Goal: Information Seeking & Learning: Learn about a topic

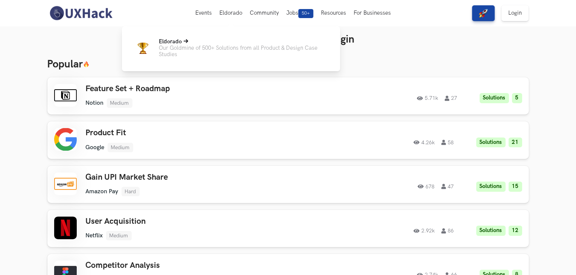
click at [233, 48] on p "Our Goldmine of 500+ Solutions from all Product & Design Case Studies" at bounding box center [243, 51] width 169 height 13
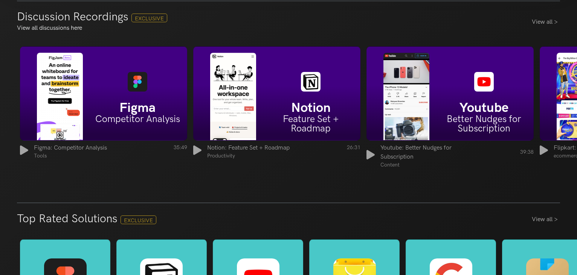
scroll to position [1104, 0]
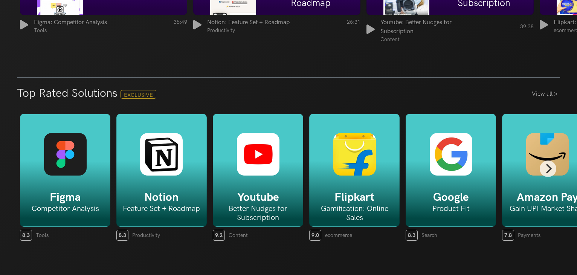
click at [169, 175] on div "Notion Feature Set + Roadmap" at bounding box center [161, 170] width 90 height 113
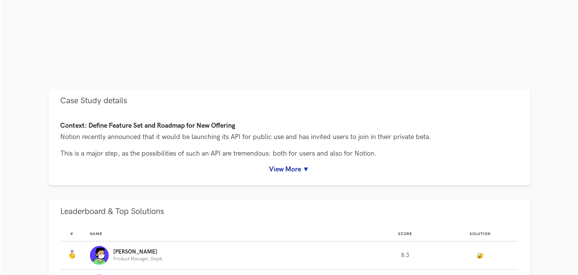
scroll to position [339, 0]
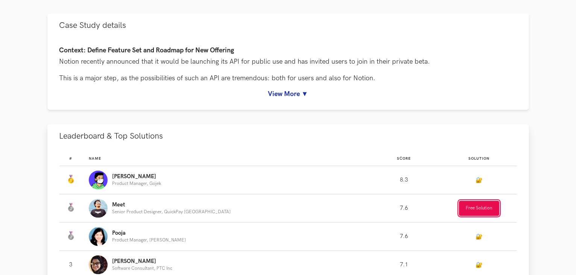
click at [470, 204] on button "Free Solution" at bounding box center [479, 208] width 40 height 15
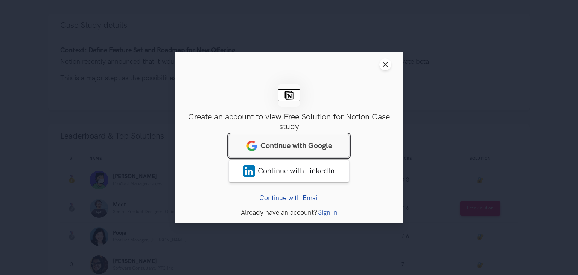
click at [305, 144] on span "Continue with Google" at bounding box center [296, 145] width 72 height 9
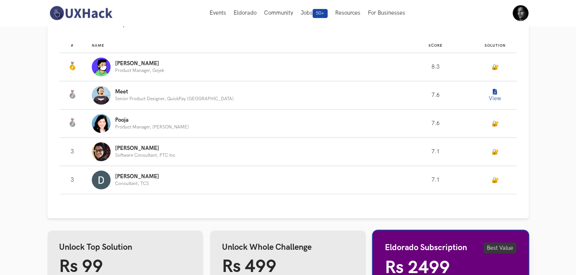
scroll to position [301, 0]
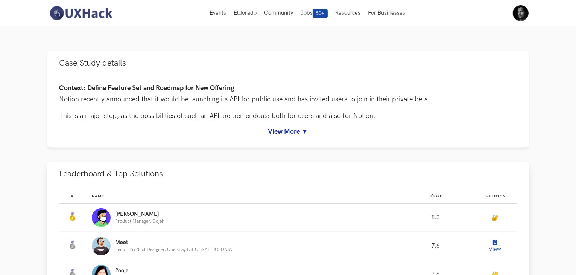
click at [493, 241] on icon "Leaderboard" at bounding box center [495, 243] width 4 height 6
click at [491, 249] on button "View" at bounding box center [495, 245] width 15 height 15
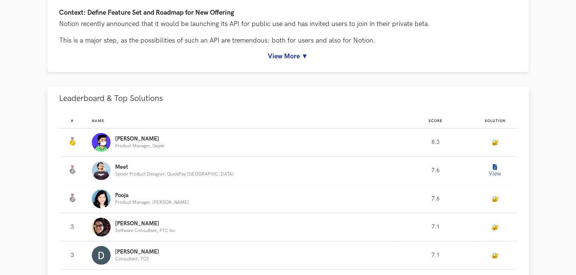
scroll to position [414, 0]
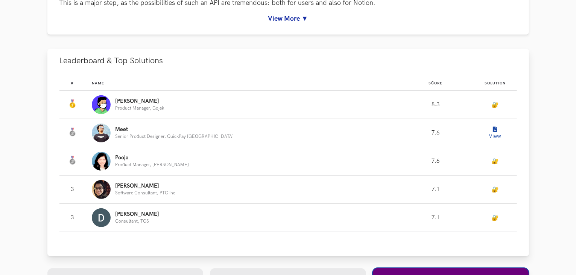
click at [492, 135] on button "View" at bounding box center [495, 132] width 15 height 15
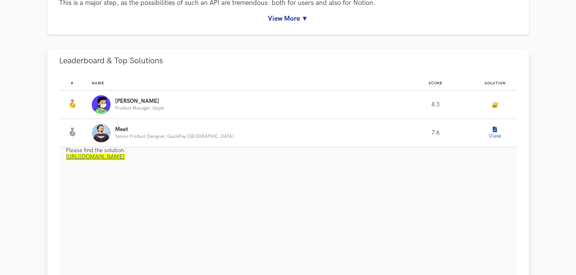
click at [125, 158] on link "https://www.notion.so/meetshah/UXHack-Notion-API-f25949084daf4890a738403b0e96c7…" at bounding box center [95, 157] width 59 height 6
